Goal: Navigation & Orientation: Find specific page/section

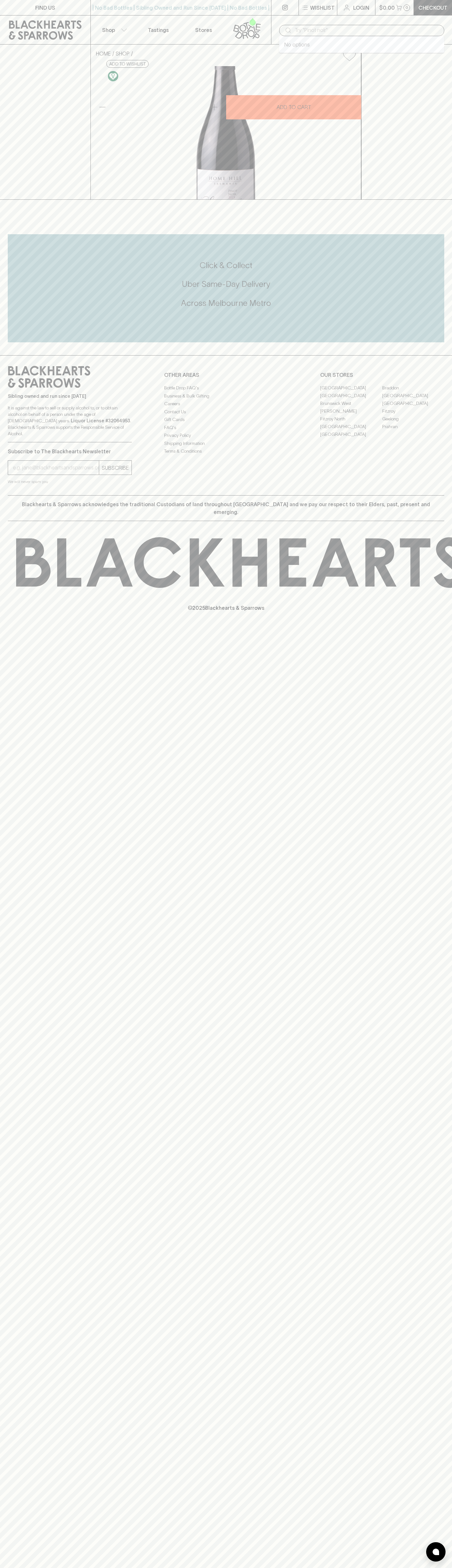
click at [302, 29] on input "text" at bounding box center [366, 30] width 144 height 10
click at [446, 1388] on div "FIND US | No Bad Bottles | Sibling Owned and Run Since [DATE] | No Bad Bottles …" at bounding box center [226, 784] width 452 height 1568
click at [87, 1567] on html "FIND US | No Bad Bottles | Sibling Owned and Run Since [DATE] | No Bad Bottles …" at bounding box center [226, 784] width 452 height 1568
click at [13, 1351] on div "FIND US | No Bad Bottles | Sibling Owned and Run Since [DATE] | No Bad Bottles …" at bounding box center [226, 784] width 452 height 1568
